Goal: Check status: Check status

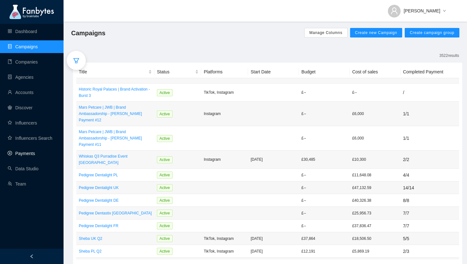
click at [33, 153] on link "Payments" at bounding box center [21, 153] width 27 height 5
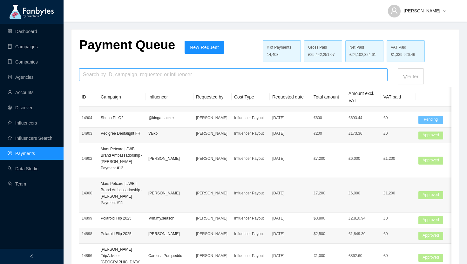
click at [171, 77] on input "search" at bounding box center [233, 75] width 301 height 12
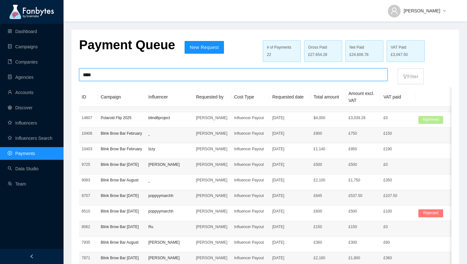
type input "****"
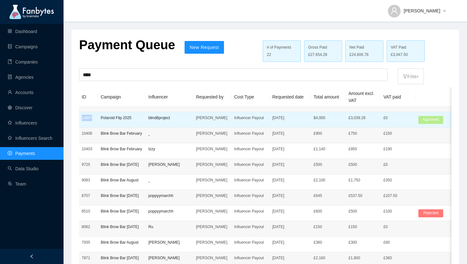
drag, startPoint x: 78, startPoint y: 118, endPoint x: 93, endPoint y: 118, distance: 15.6
click at [93, 118] on div "Payment Queue New Request # of Payments 22 Gross Paid £27,654.28 Net Paid £24,6…" at bounding box center [266, 173] width 388 height 287
copy table "14807"
